Goal: Find specific page/section

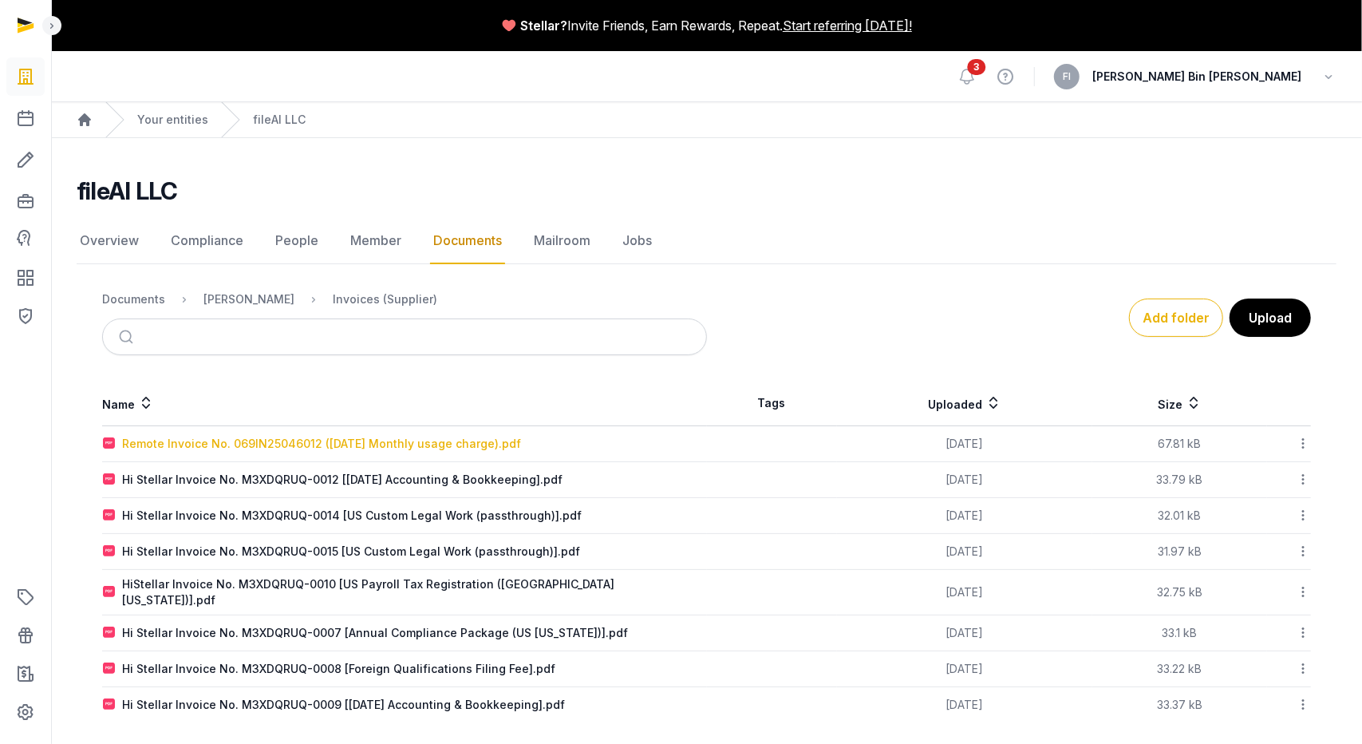
click at [357, 447] on div "Remote Invoice No. 069IN25046012 ([DATE] Monthly usage charge).pdf" at bounding box center [321, 444] width 399 height 16
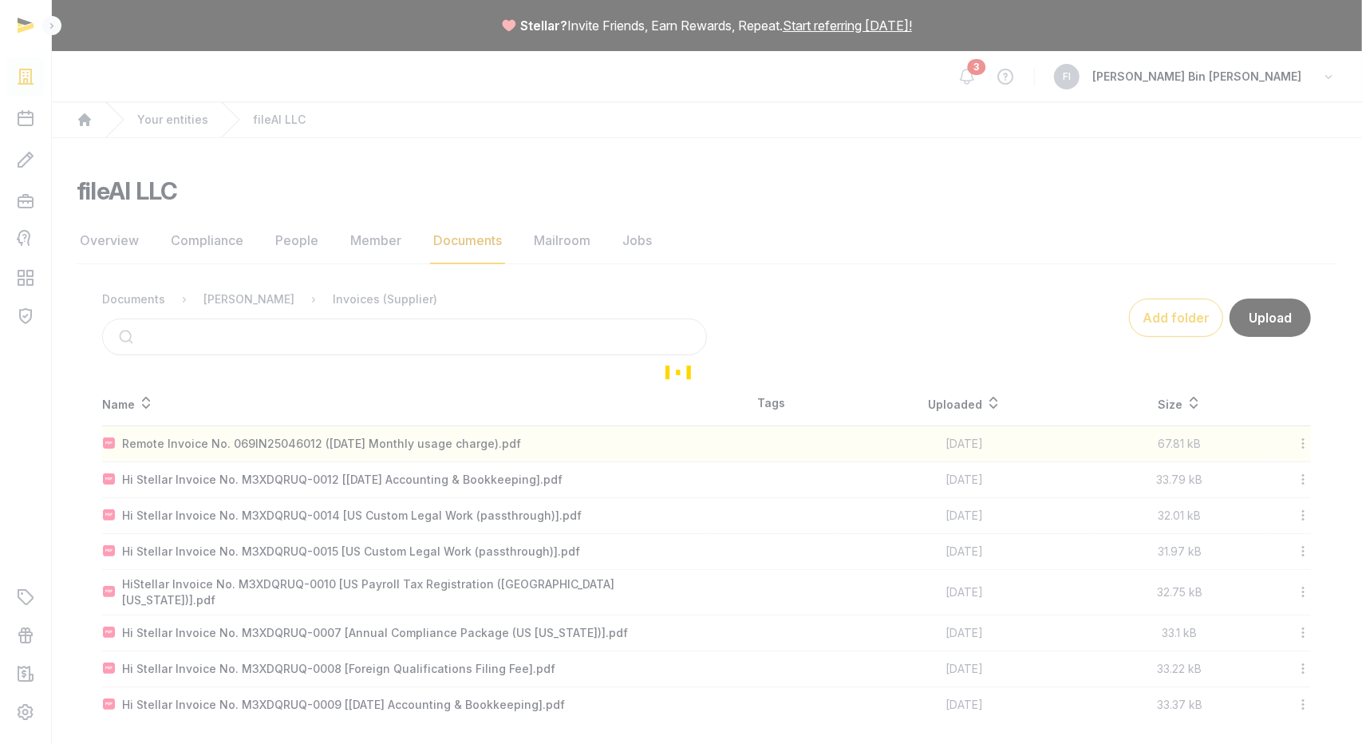
click at [201, 448] on div "Loading" at bounding box center [681, 372] width 1362 height 744
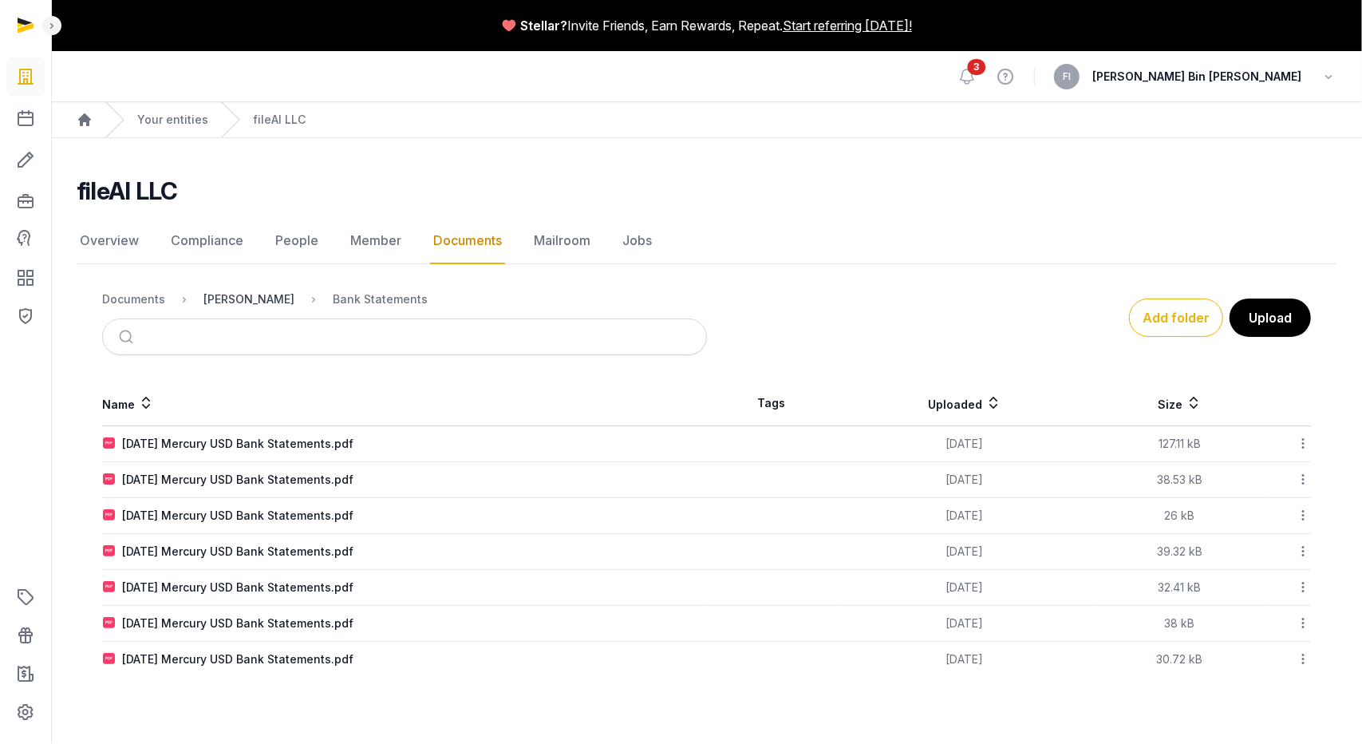
click at [253, 298] on div "[PERSON_NAME]" at bounding box center [248, 299] width 91 height 16
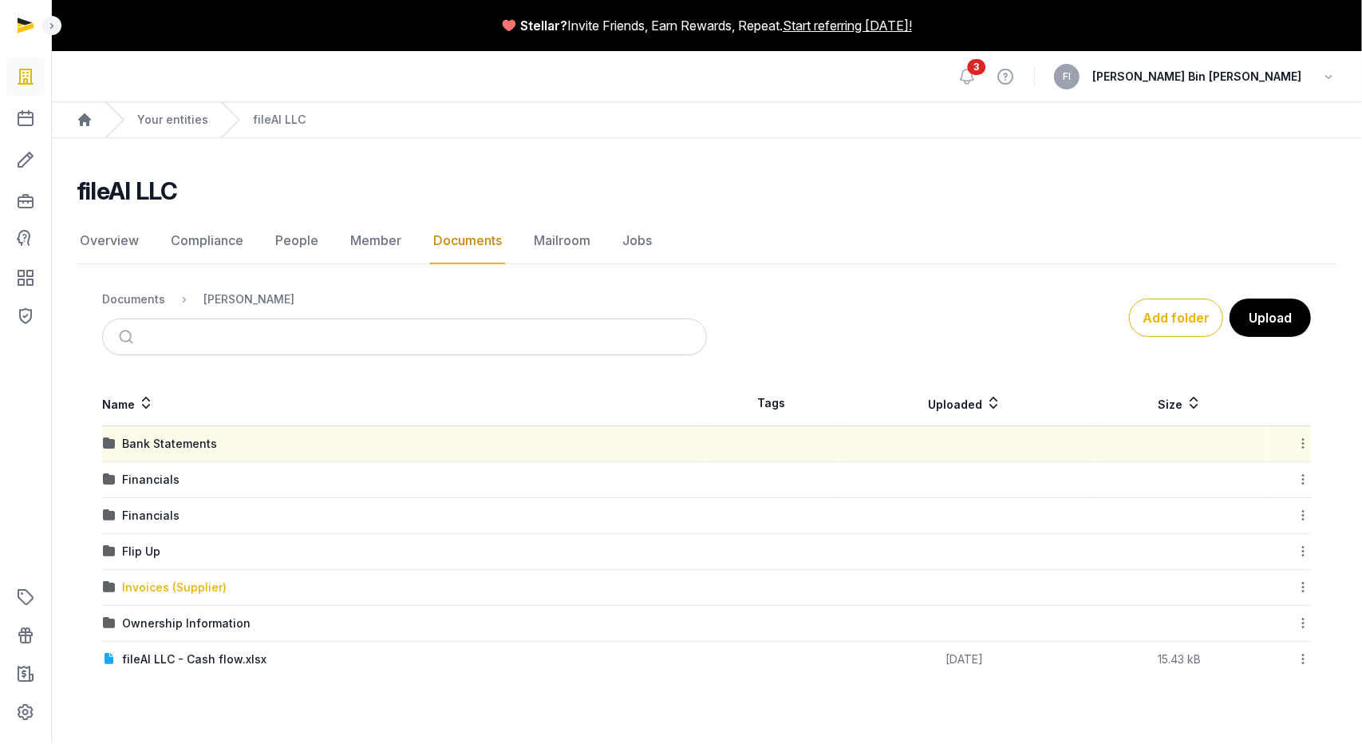
click at [151, 587] on div "Invoices (Supplier)" at bounding box center [174, 587] width 105 height 16
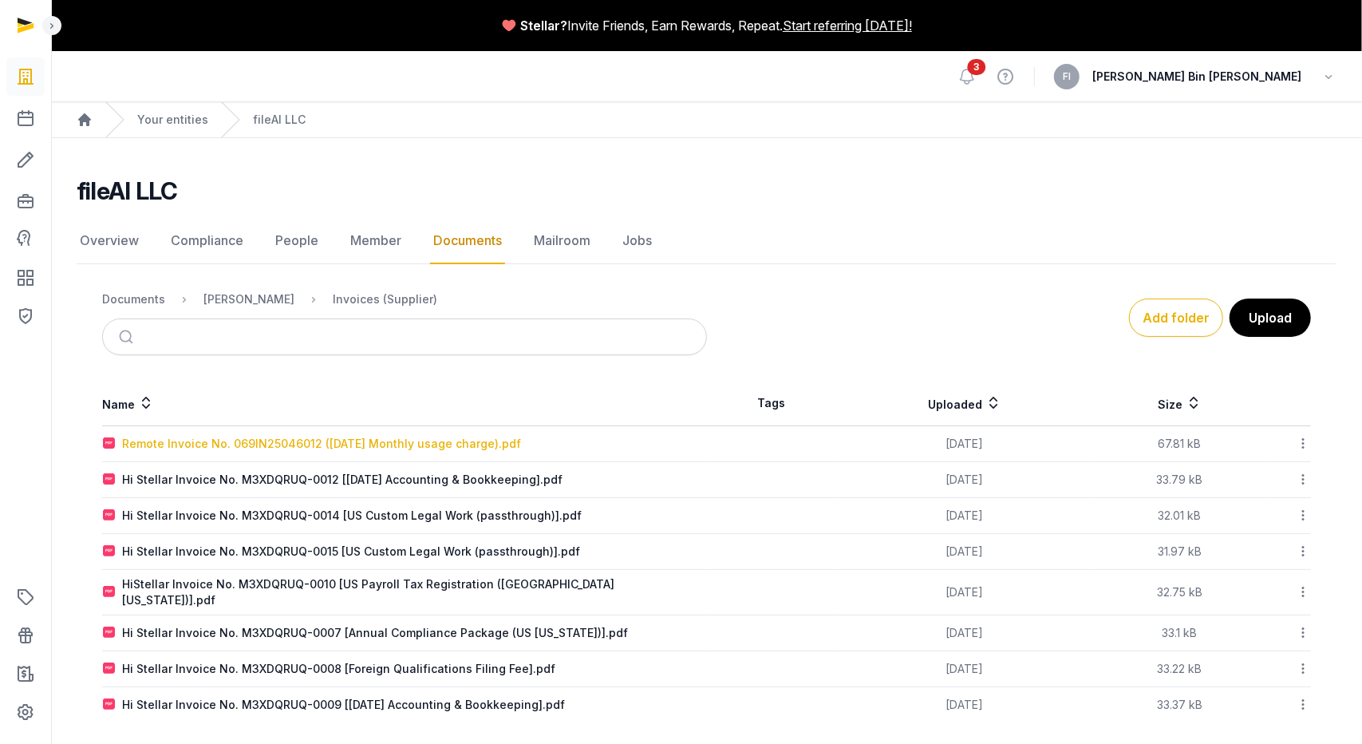
click at [187, 438] on div "Remote Invoice No. 069IN25046012 ([DATE] Monthly usage charge).pdf" at bounding box center [321, 444] width 399 height 16
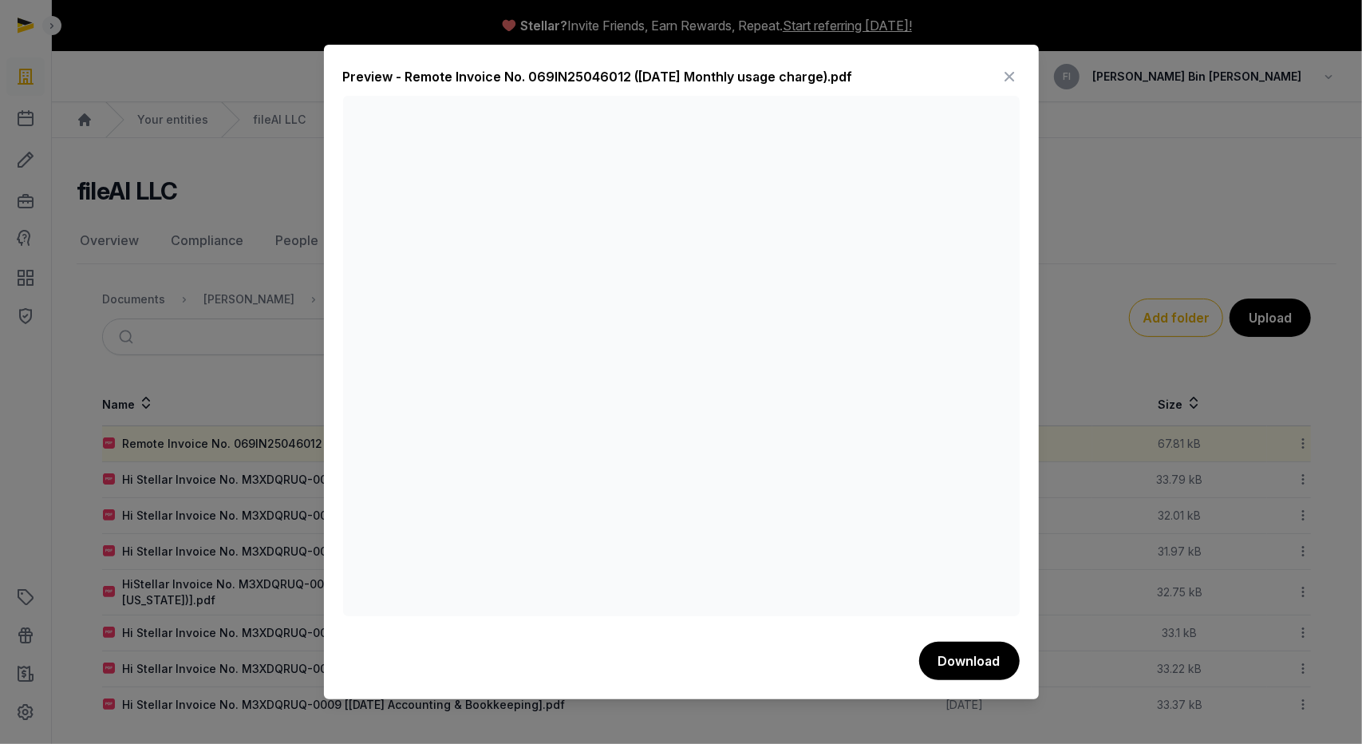
click at [1015, 81] on icon at bounding box center [1009, 77] width 19 height 26
